Goal: Information Seeking & Learning: Learn about a topic

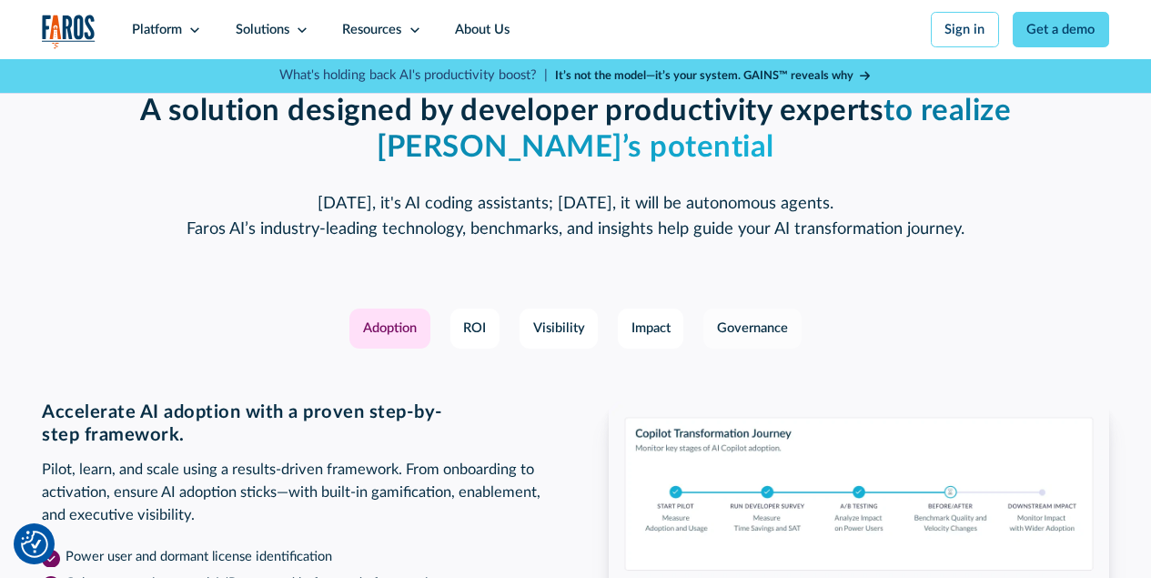
click at [745, 338] on div "Governance" at bounding box center [752, 328] width 71 height 20
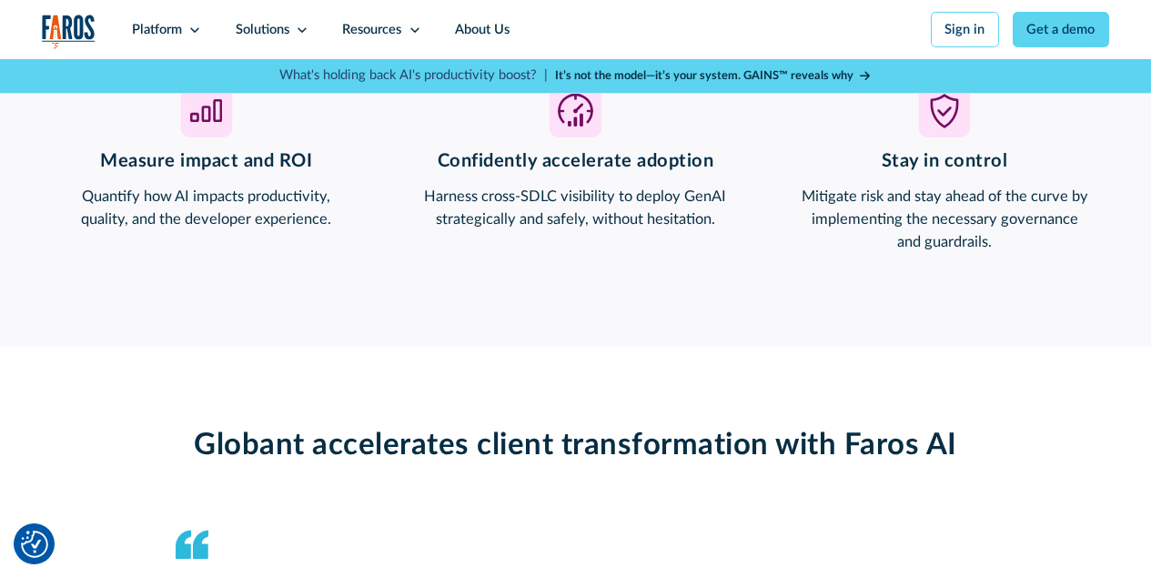
scroll to position [1456, 0]
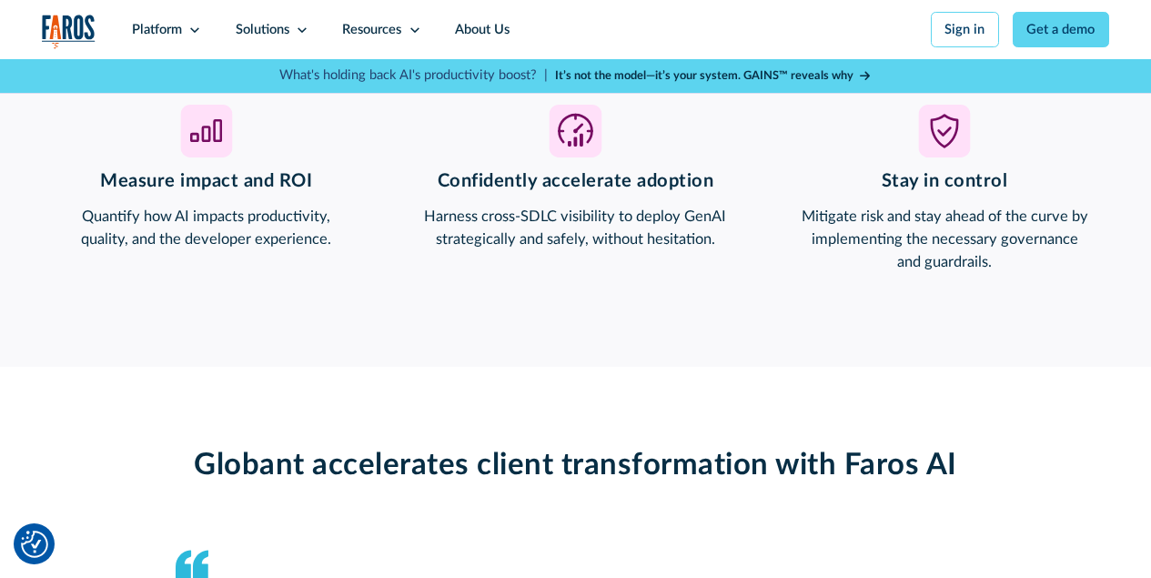
click at [708, 71] on strong "It’s not the model—it’s your system. GAINS™ reveals why" at bounding box center [704, 75] width 298 height 11
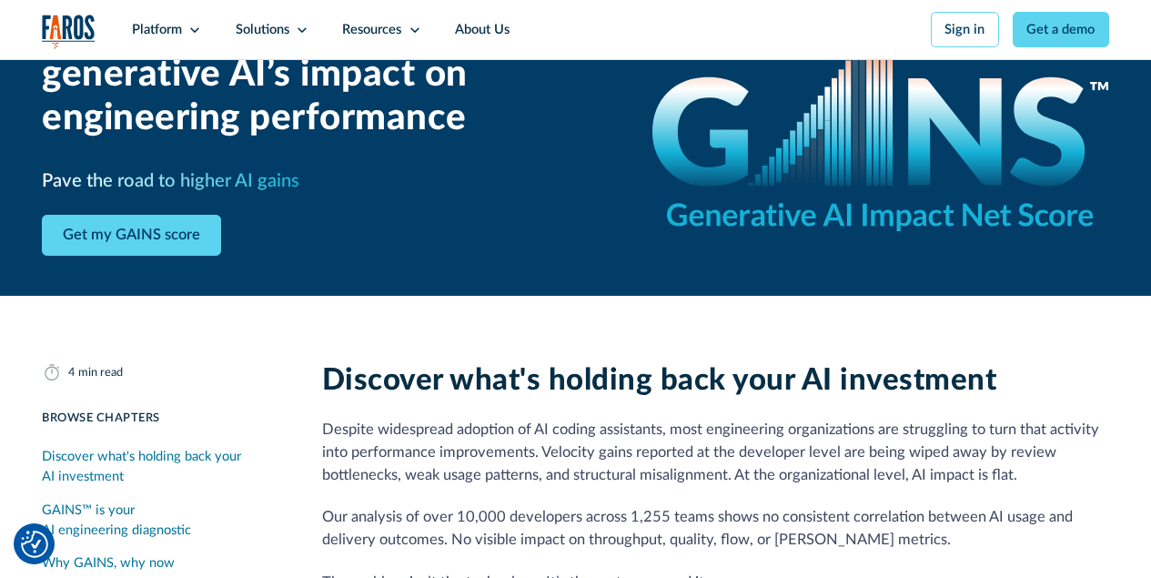
scroll to position [364, 0]
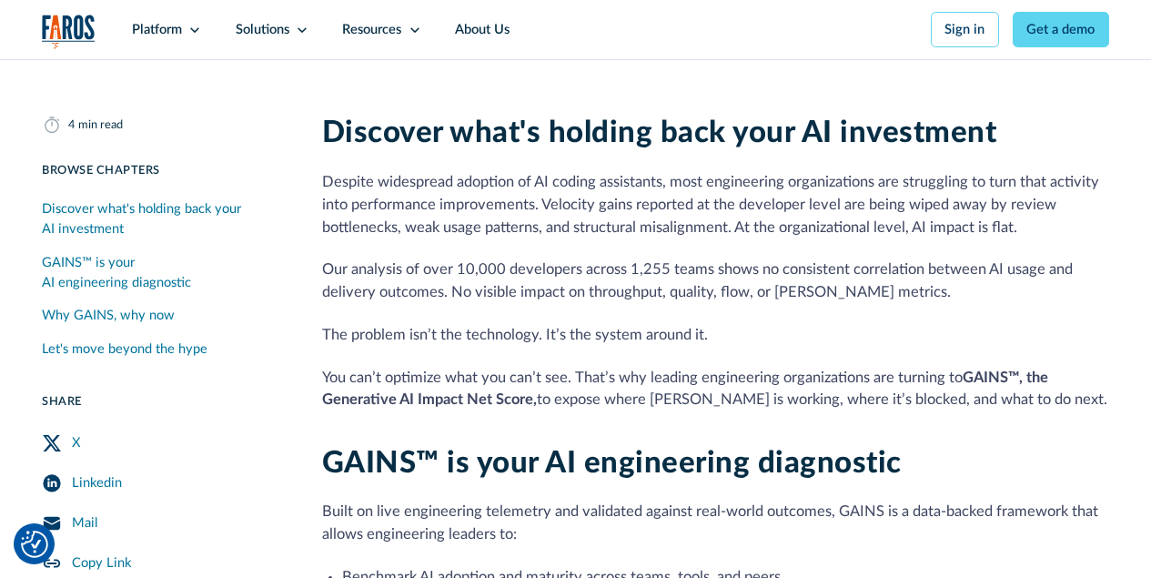
click at [85, 351] on div "Let's move beyond the hype" at bounding box center [125, 349] width 166 height 20
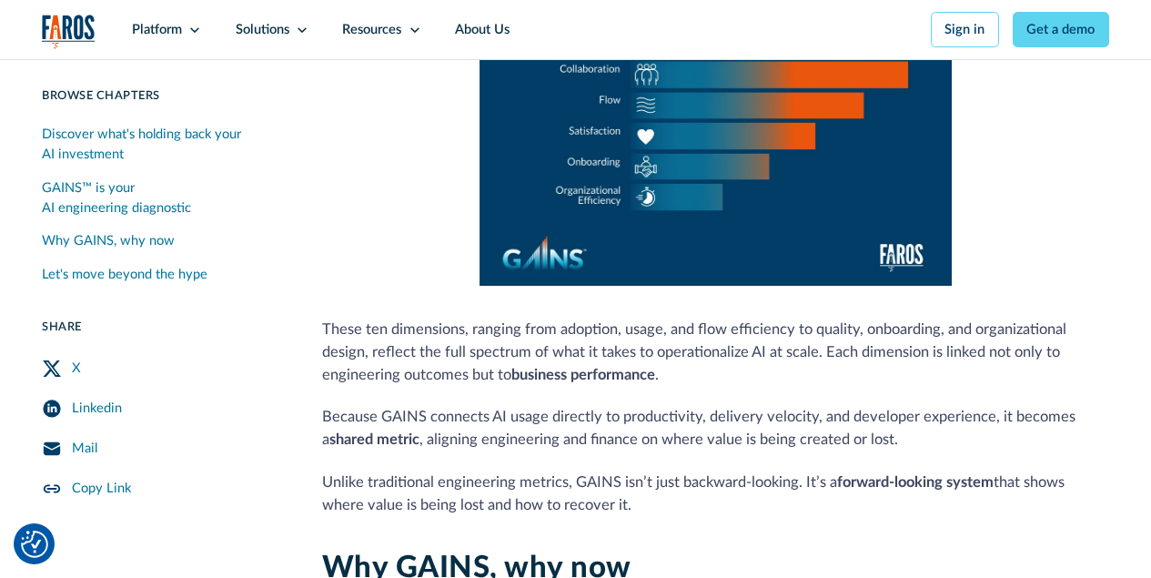
scroll to position [1042, 0]
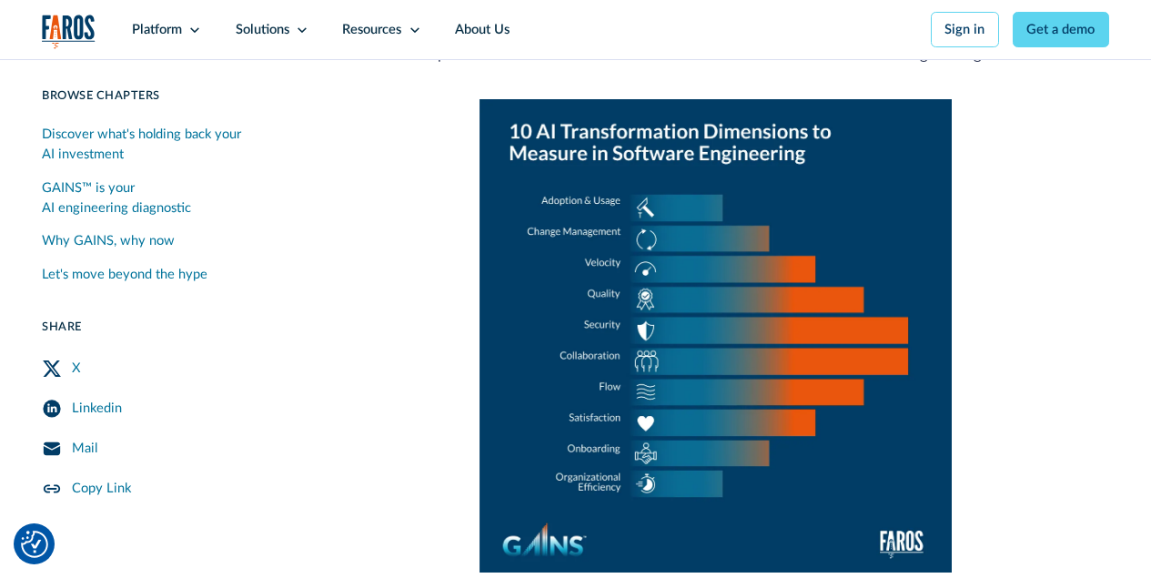
click at [72, 453] on div "Mail" at bounding box center [84, 449] width 25 height 20
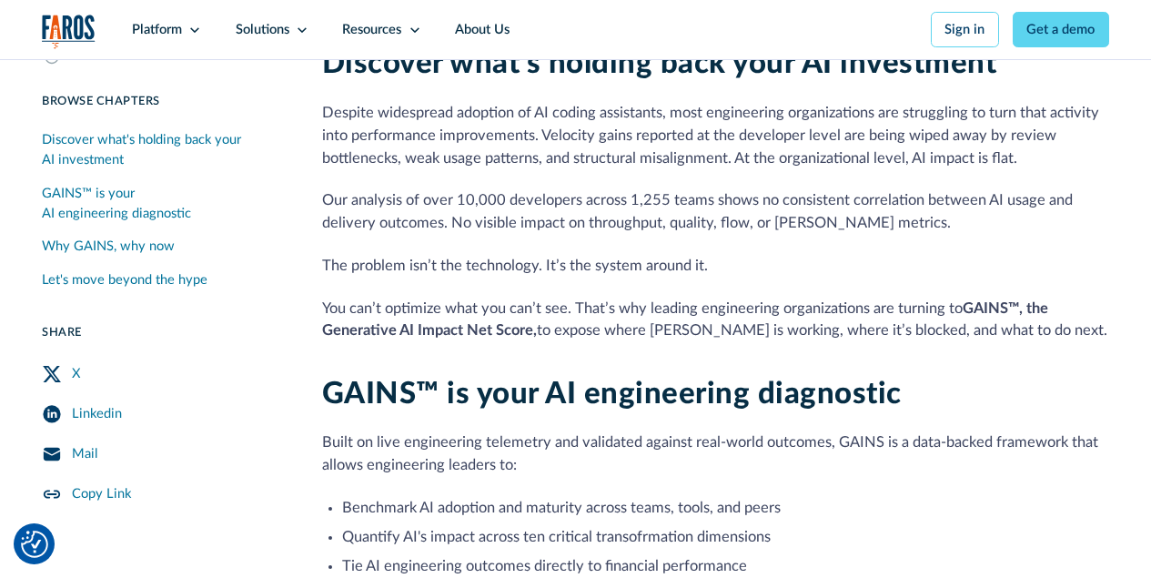
scroll to position [455, 0]
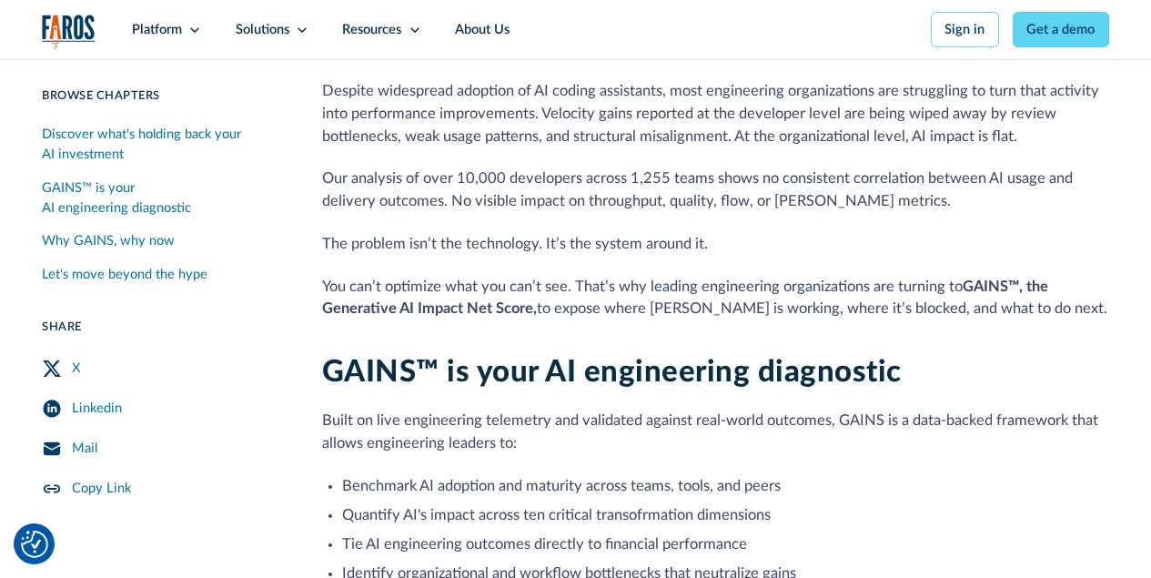
click at [97, 409] on div "Linkedin" at bounding box center [97, 409] width 50 height 20
